Goal: Information Seeking & Learning: Learn about a topic

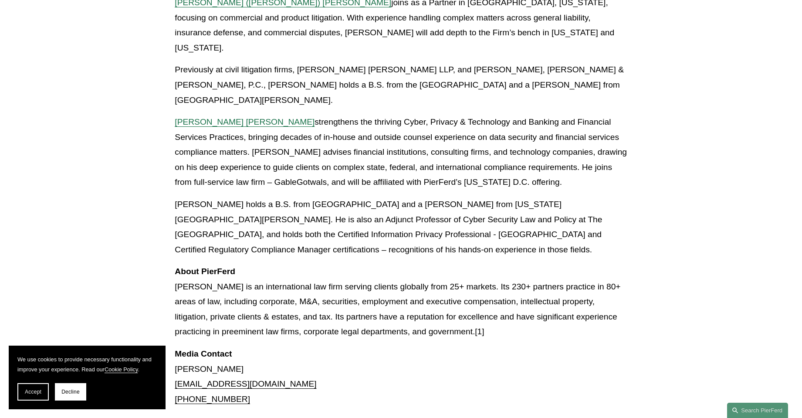
scroll to position [610, 0]
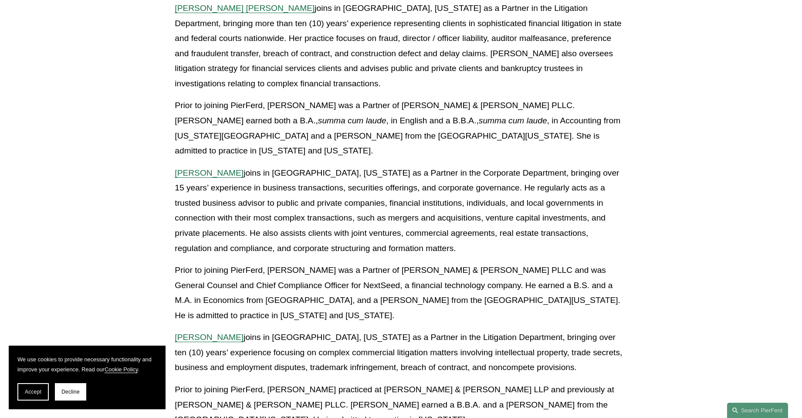
scroll to position [1090, 0]
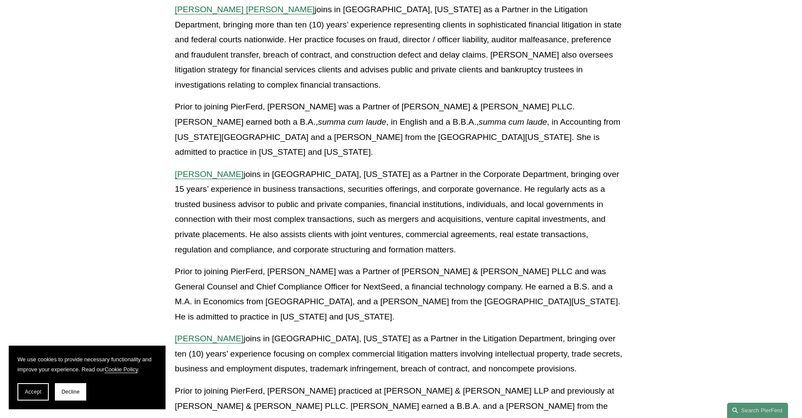
click at [206, 170] on span "Will Stafford" at bounding box center [209, 174] width 69 height 9
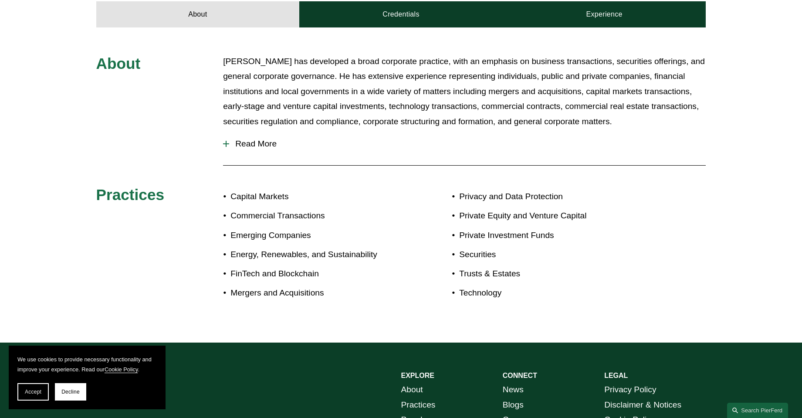
scroll to position [305, 0]
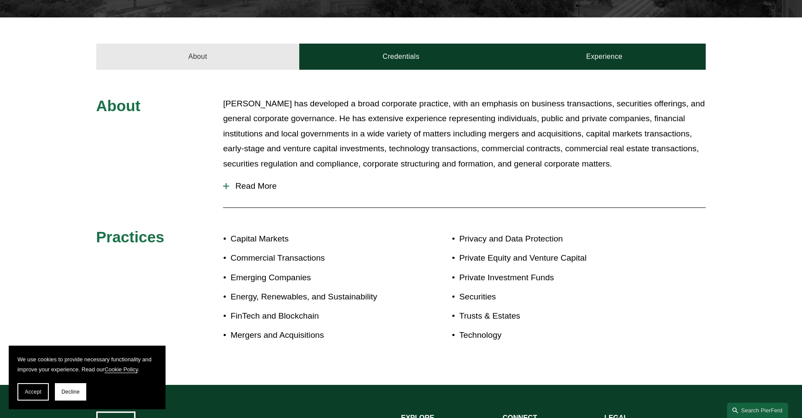
click at [207, 61] on link "About" at bounding box center [198, 57] width 204 height 26
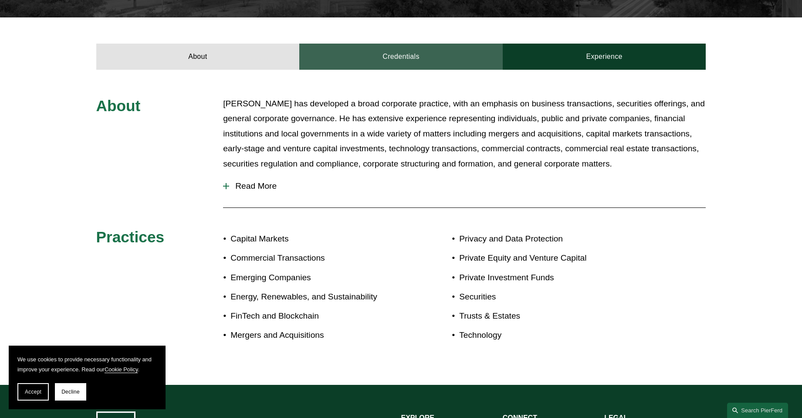
click at [384, 56] on link "Credentials" at bounding box center [401, 57] width 204 height 26
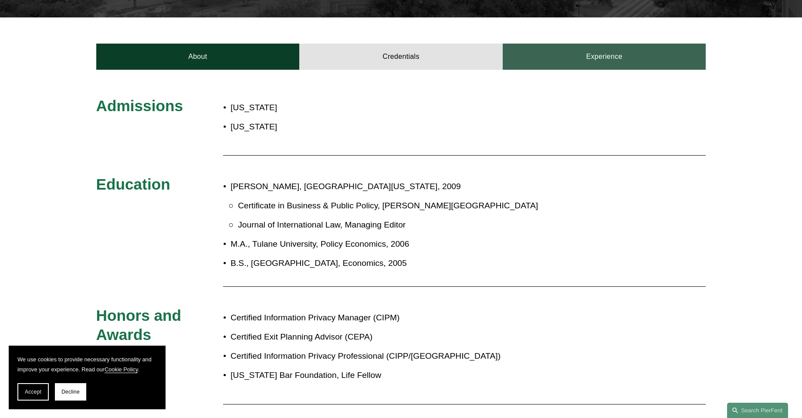
click at [617, 53] on link "Experience" at bounding box center [605, 57] width 204 height 26
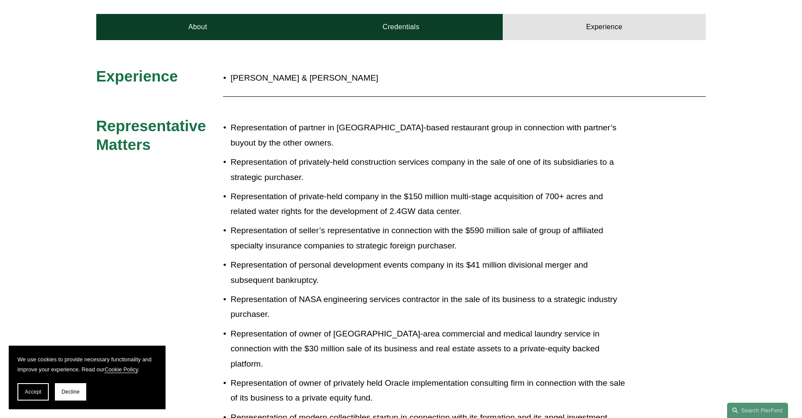
scroll to position [349, 0]
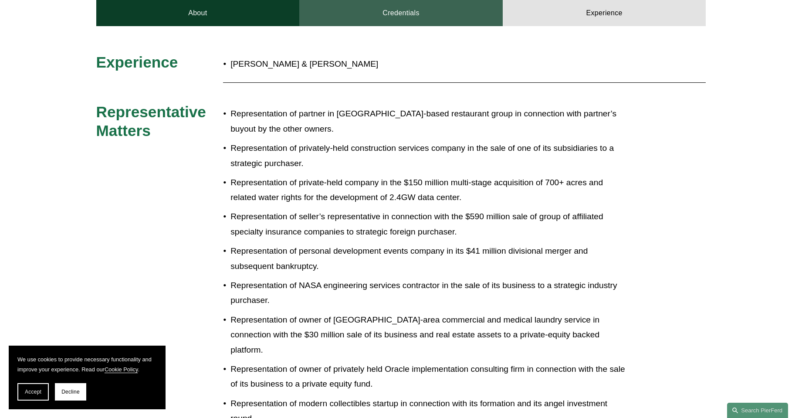
click at [412, 13] on link "Credentials" at bounding box center [401, 13] width 204 height 26
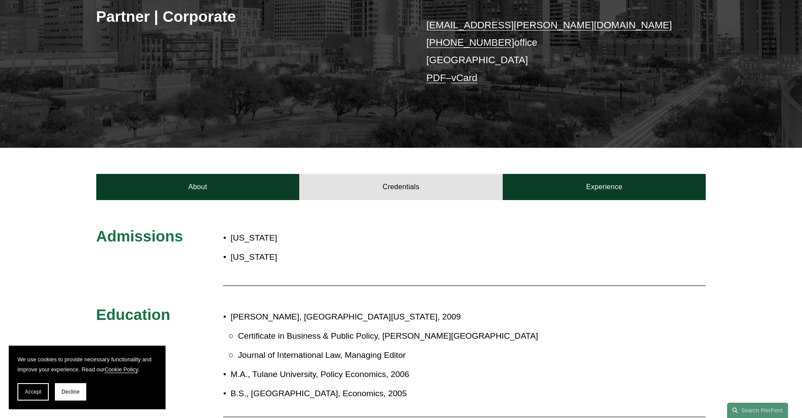
scroll to position [174, 0]
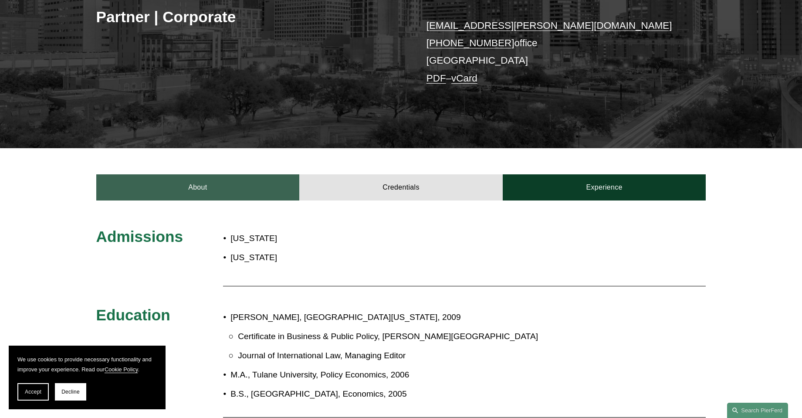
click at [190, 188] on link "About" at bounding box center [198, 187] width 204 height 26
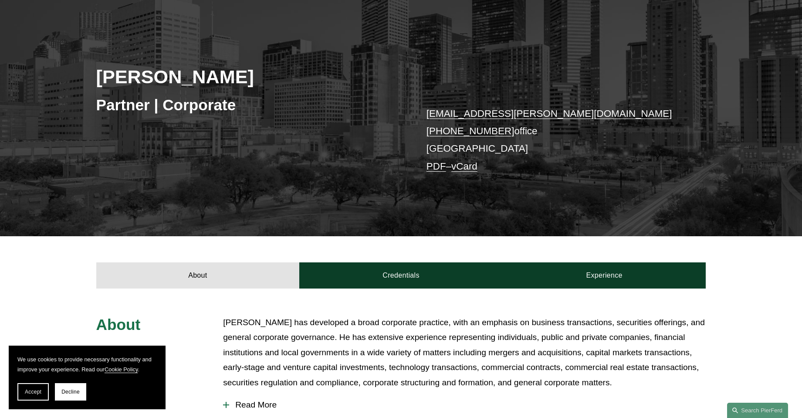
scroll to position [87, 0]
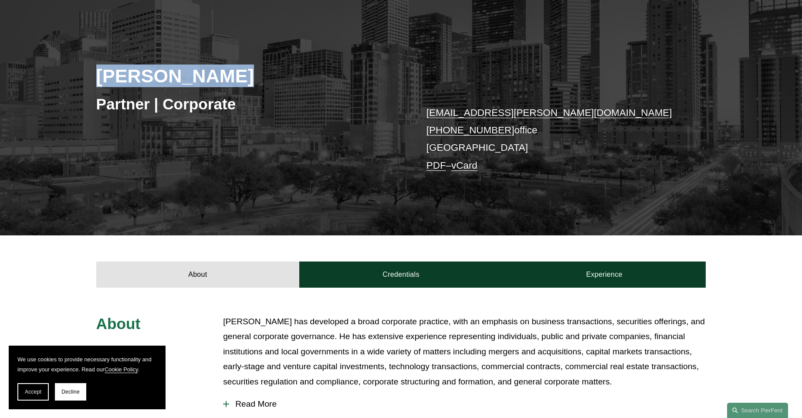
drag, startPoint x: 243, startPoint y: 76, endPoint x: 89, endPoint y: 76, distance: 154.3
click at [89, 76] on div "Will Stafford Partner | Corporate will.stafford@pierferd.com +1.832.460.8143 of…" at bounding box center [401, 123] width 802 height 223
copy h2 "[PERSON_NAME]"
